Goal: Ask a question

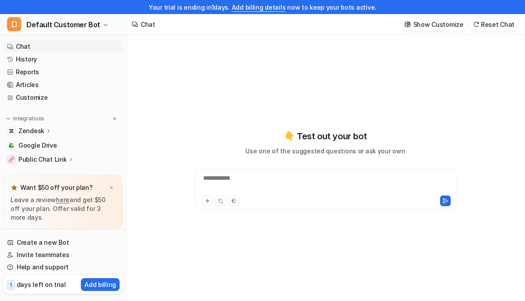
type textarea "**********"
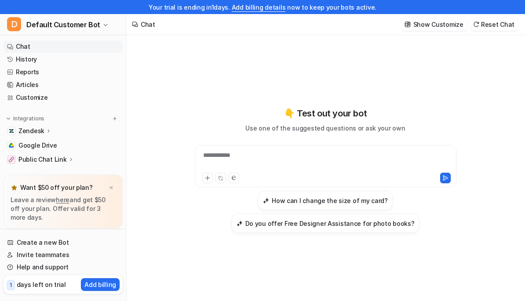
scroll to position [14, 0]
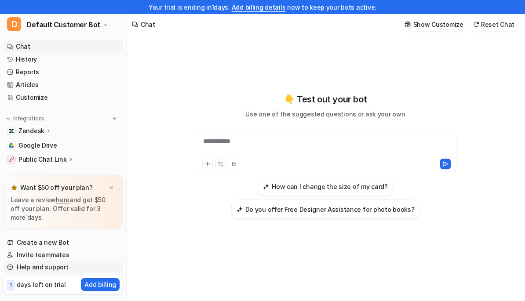
click at [53, 265] on link "Help and support" at bounding box center [63, 267] width 119 height 12
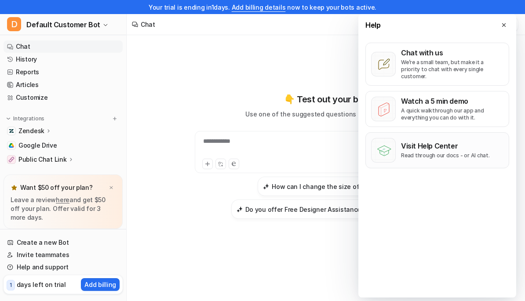
click at [455, 142] on p "Visit Help Center" at bounding box center [445, 146] width 89 height 9
